Goal: Transaction & Acquisition: Purchase product/service

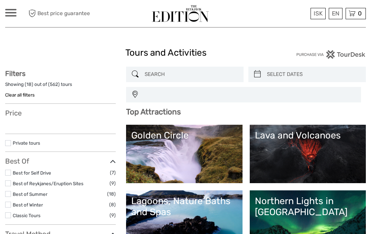
select select
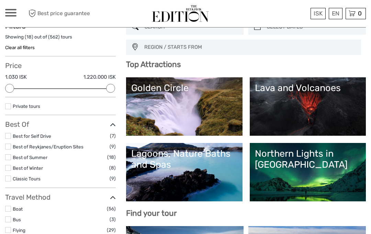
scroll to position [49, 0]
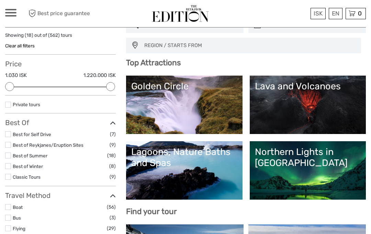
click at [196, 108] on link "Golden Circle" at bounding box center [184, 105] width 106 height 48
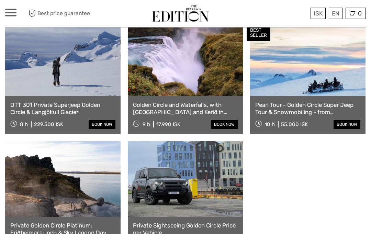
scroll to position [374, 0]
click at [225, 120] on link "book now" at bounding box center [224, 124] width 27 height 9
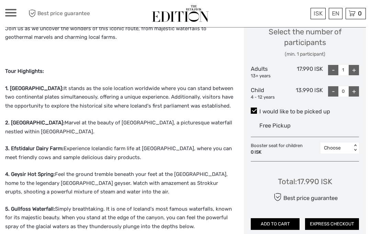
scroll to position [321, 0]
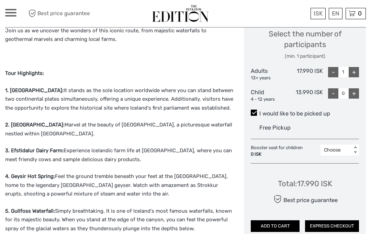
click at [355, 68] on div "+" at bounding box center [354, 72] width 10 height 10
type input "2"
click at [353, 90] on div "+" at bounding box center [354, 93] width 10 height 10
type input "1"
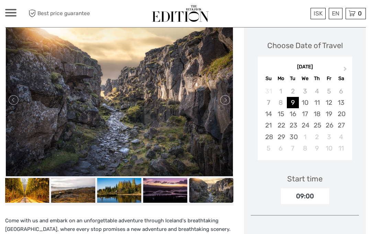
scroll to position [113, 0]
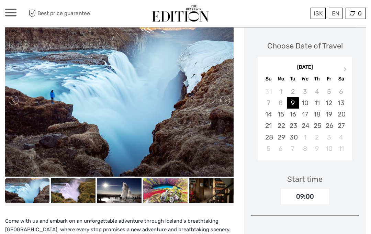
click at [329, 101] on div "12" at bounding box center [329, 103] width 12 height 11
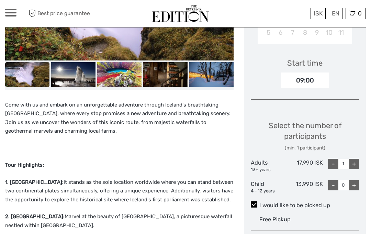
scroll to position [226, 0]
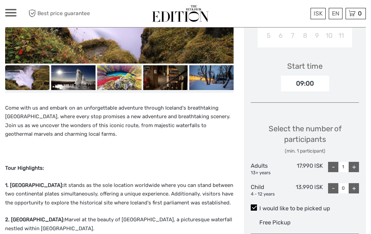
click at [352, 162] on div "+" at bounding box center [354, 167] width 10 height 10
type input "2"
click at [355, 183] on div "+" at bounding box center [354, 188] width 10 height 10
type input "1"
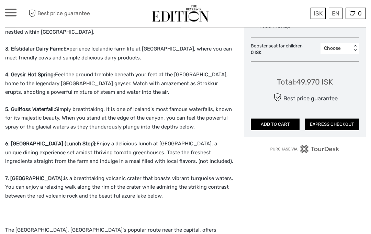
scroll to position [423, 0]
click at [276, 118] on button "ADD TO CART" at bounding box center [275, 124] width 49 height 12
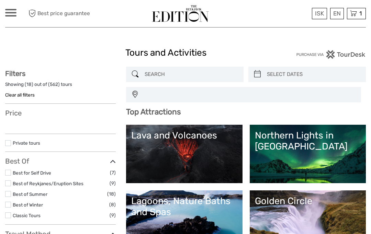
select select
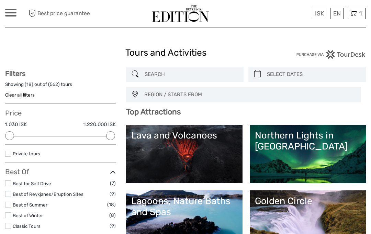
click at [356, 14] on icon at bounding box center [353, 13] width 7 height 9
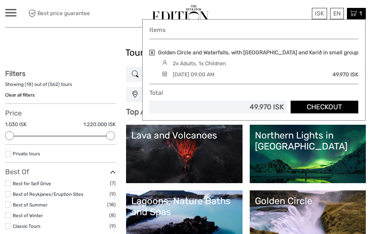
click at [331, 104] on link "Checkout" at bounding box center [325, 107] width 68 height 13
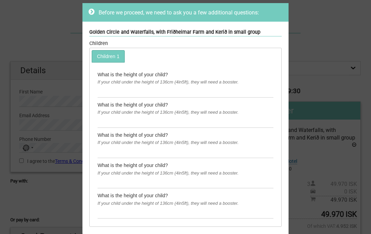
scroll to position [22, 0]
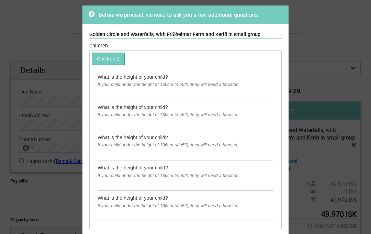
click at [106, 91] on input "text" at bounding box center [186, 94] width 176 height 11
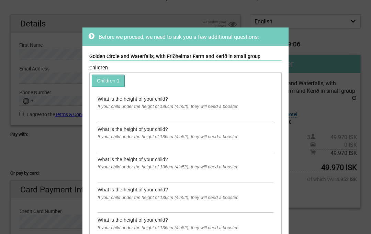
scroll to position [0, 0]
click at [104, 114] on input "text" at bounding box center [186, 116] width 176 height 11
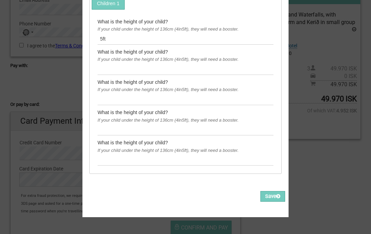
scroll to position [77, 0]
click at [269, 194] on button "Save" at bounding box center [272, 196] width 25 height 11
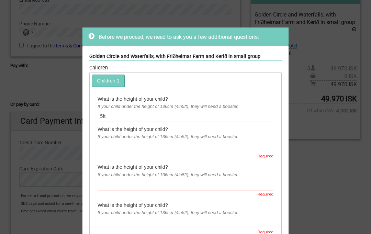
scroll to position [0, 0]
click at [92, 32] on div "Before we proceed, we need to ask you a few additional questions:" at bounding box center [185, 36] width 206 height 19
click at [91, 38] on icon at bounding box center [92, 36] width 6 height 7
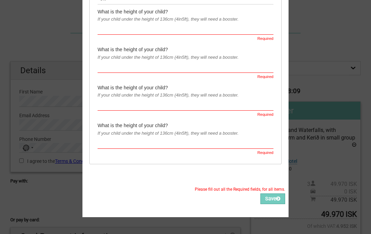
scroll to position [117, 0]
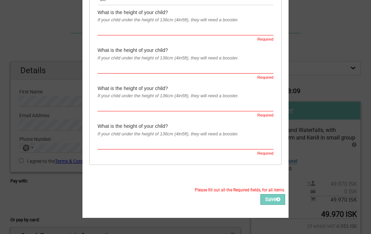
click at [278, 197] on icon at bounding box center [278, 199] width 4 height 5
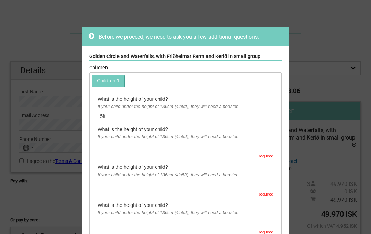
scroll to position [0, 0]
click at [89, 38] on icon at bounding box center [92, 36] width 6 height 7
click at [338, 58] on div "Before we proceed, we need to ask you a few additional questions: Golden Circle…" at bounding box center [185, 117] width 371 height 234
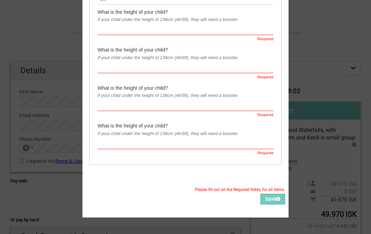
scroll to position [117, 0]
click at [343, 175] on div "Before we proceed, we need to ask you a few additional questions: Golden Circle…" at bounding box center [185, 117] width 371 height 234
click at [337, 164] on div "Before we proceed, we need to ask you a few additional questions: Golden Circle…" at bounding box center [185, 117] width 371 height 234
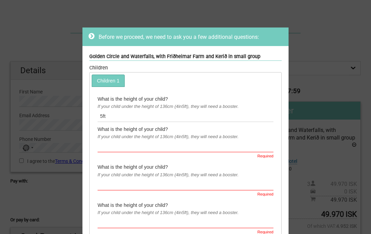
scroll to position [0, 0]
click at [346, 163] on div "Before we proceed, we need to ask you a few additional questions: Golden Circle…" at bounding box center [185, 117] width 371 height 234
click at [107, 118] on input "5ft" at bounding box center [186, 116] width 176 height 11
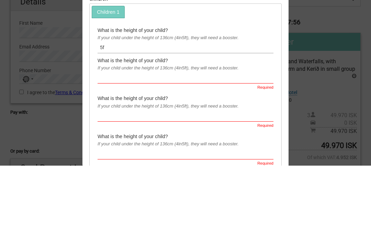
type input "5"
type input "4 ft 9 in"
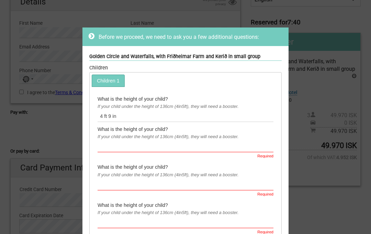
click at [108, 148] on input "text" at bounding box center [186, 146] width 176 height 11
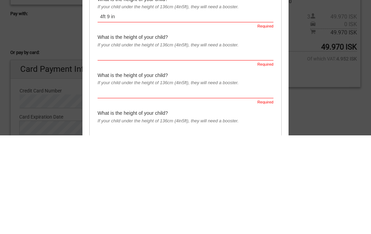
scroll to position [32, 0]
type input "4ft 9 in"
click at [172, 147] on input "text" at bounding box center [186, 152] width 176 height 11
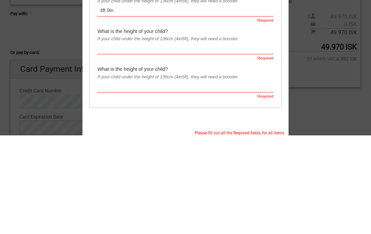
scroll to position [78, 0]
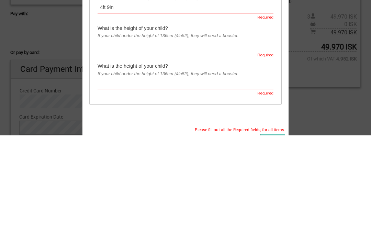
type input "4ft 9in"
click at [171, 139] on input "text" at bounding box center [186, 144] width 176 height 11
type input "4ft 9 in"
click at [134, 177] on input "text" at bounding box center [186, 182] width 176 height 11
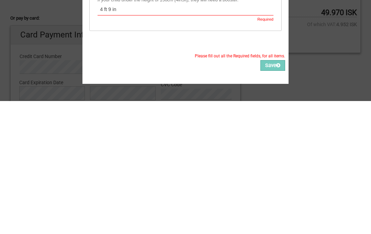
scroll to position [117, 0]
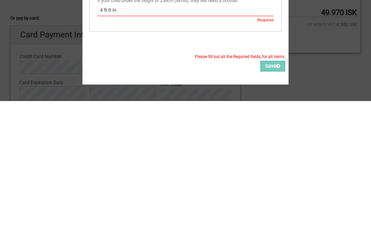
type input "4 ft 9 in"
click at [273, 194] on button "Save" at bounding box center [272, 199] width 25 height 11
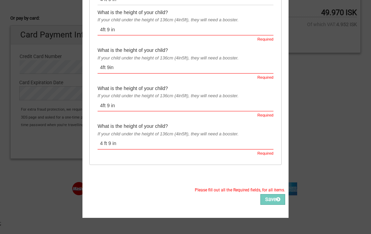
scroll to position [77, 0]
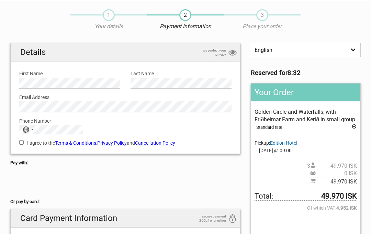
scroll to position [18, 0]
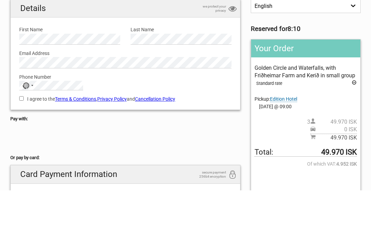
click at [23, 140] on input "I agree to the Terms & Conditions , Privacy Policy and Cancellation Policy" at bounding box center [21, 142] width 4 height 4
checkbox input "true"
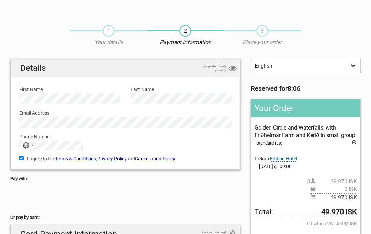
scroll to position [0, 0]
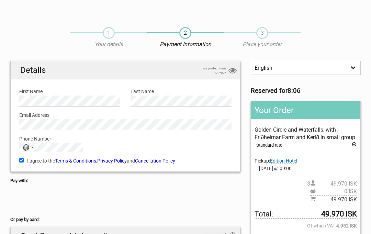
click at [162, 161] on link "Cancellation Policy" at bounding box center [155, 160] width 40 height 5
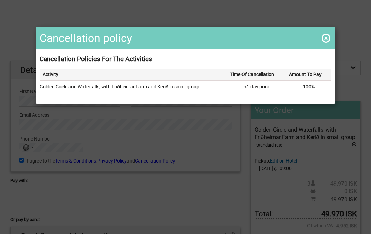
click at [327, 36] on span at bounding box center [325, 38] width 11 height 11
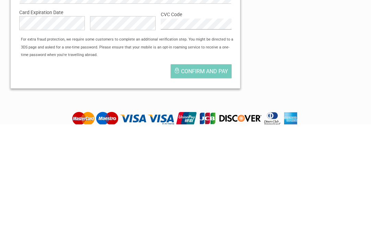
scroll to position [170, 0]
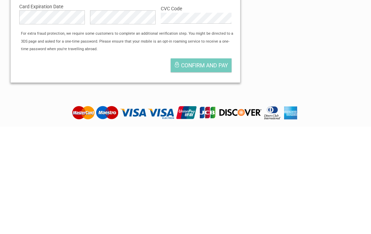
click at [209, 170] on span "Confirm and pay" at bounding box center [204, 173] width 47 height 7
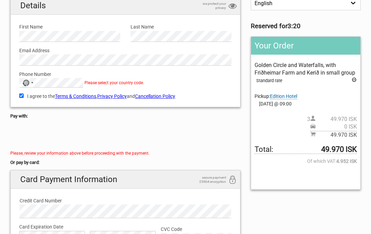
scroll to position [62, 0]
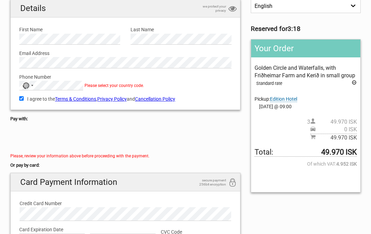
click at [36, 82] on button "No country selected" at bounding box center [28, 85] width 17 height 9
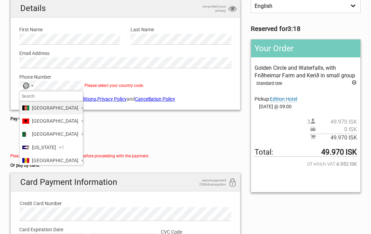
scroll to position [62, 0]
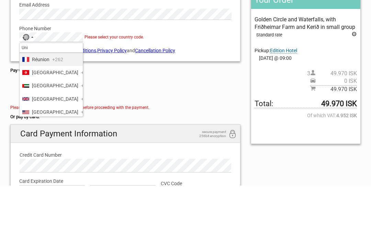
type input "Unit"
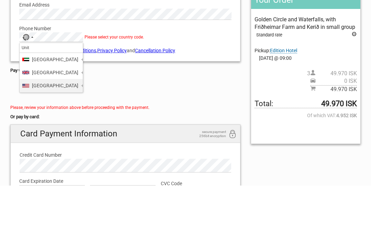
click at [55, 128] on li "United States +1" at bounding box center [51, 134] width 63 height 13
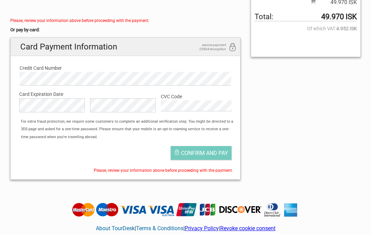
scroll to position [197, 0]
click at [214, 152] on span "Confirm and pay" at bounding box center [204, 153] width 47 height 7
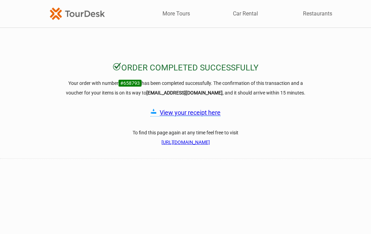
click at [199, 110] on link "View your receipt here" at bounding box center [190, 112] width 61 height 7
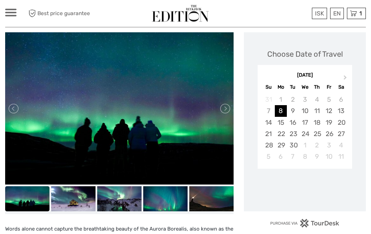
scroll to position [91, 0]
click at [330, 111] on div "12" at bounding box center [329, 110] width 12 height 11
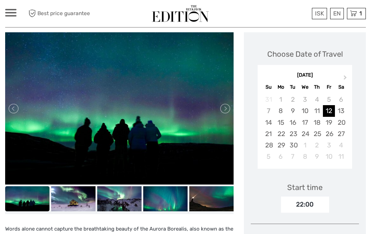
click at [320, 110] on div "11" at bounding box center [317, 110] width 12 height 11
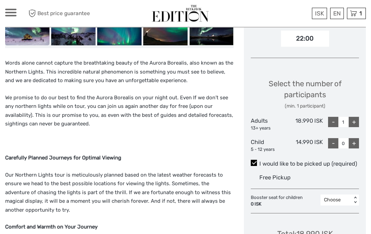
scroll to position [260, 0]
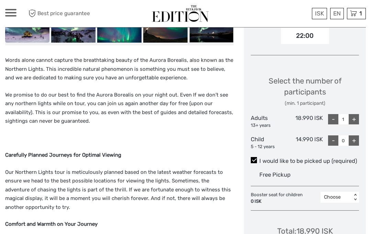
click at [354, 119] on div "+" at bounding box center [354, 119] width 10 height 10
click at [355, 118] on div "+" at bounding box center [354, 119] width 10 height 10
click at [331, 116] on div "-" at bounding box center [333, 119] width 10 height 10
type input "2"
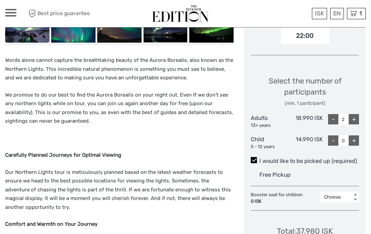
click at [355, 139] on div "+" at bounding box center [354, 140] width 10 height 10
type input "1"
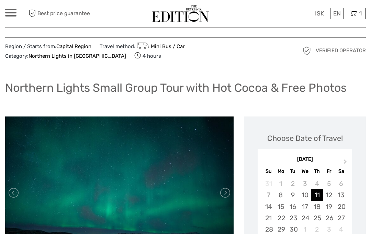
scroll to position [0, 0]
